Goal: Find specific page/section: Find specific page/section

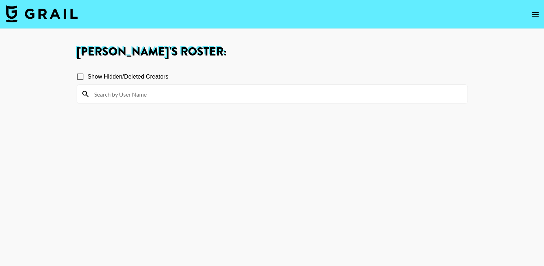
click at [64, 10] on img at bounding box center [42, 13] width 72 height 17
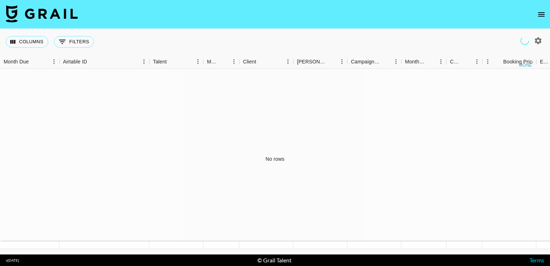
click at [64, 10] on img at bounding box center [42, 13] width 72 height 17
click at [544, 17] on icon "open drawer" at bounding box center [541, 14] width 9 height 9
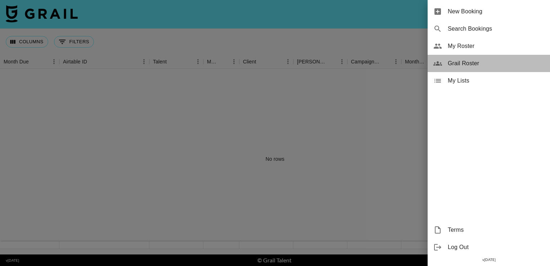
click at [455, 64] on span "Grail Roster" at bounding box center [496, 63] width 96 height 9
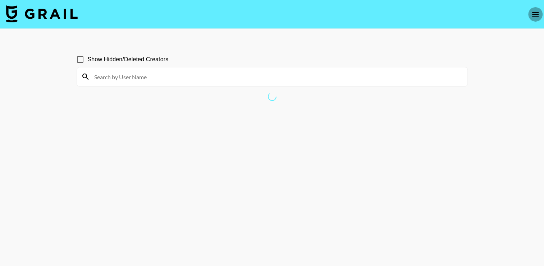
click at [538, 12] on icon "open drawer" at bounding box center [535, 14] width 9 height 9
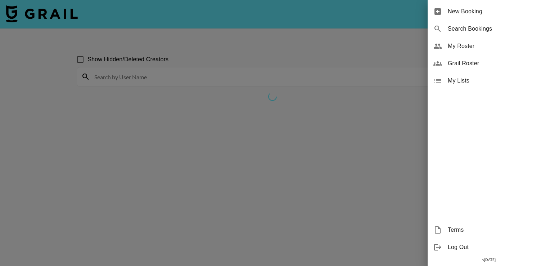
click at [472, 24] on div "Search Bookings" at bounding box center [488, 28] width 122 height 17
select select "id"
